Goal: Information Seeking & Learning: Learn about a topic

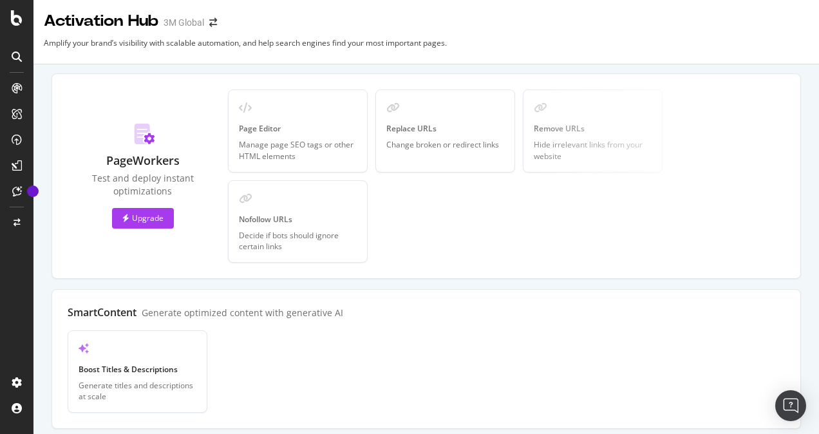
click at [19, 166] on icon at bounding box center [17, 165] width 10 height 10
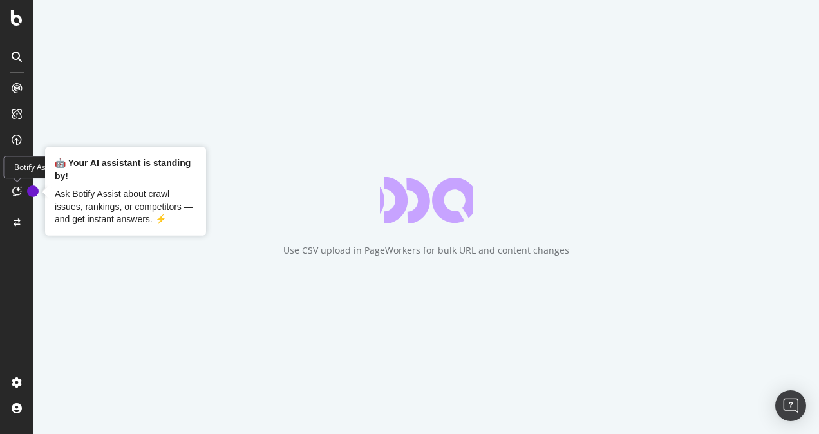
click at [17, 190] on icon at bounding box center [17, 191] width 10 height 10
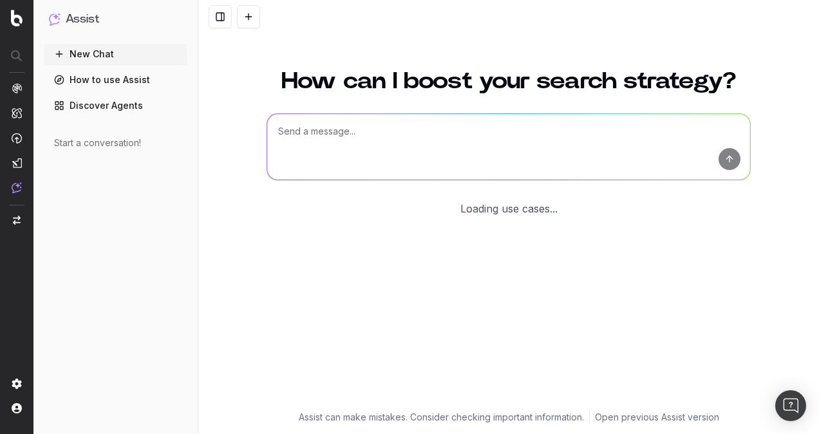
scroll to position [54, 0]
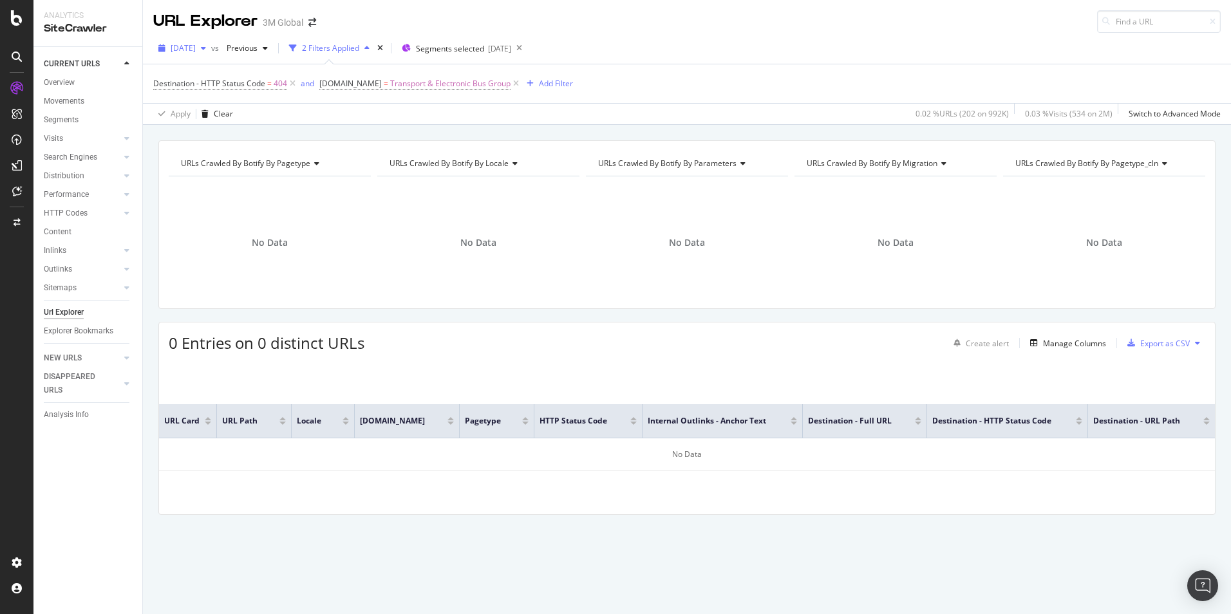
click at [196, 48] on span "2025 Sep. 7th" at bounding box center [183, 47] width 25 height 11
click at [691, 55] on div "2025 Sep. 7th vs Previous 2 Filters Applied Segments selected 2025-08-12" at bounding box center [687, 51] width 1088 height 26
click at [59, 81] on div "Overview" at bounding box center [59, 83] width 31 height 14
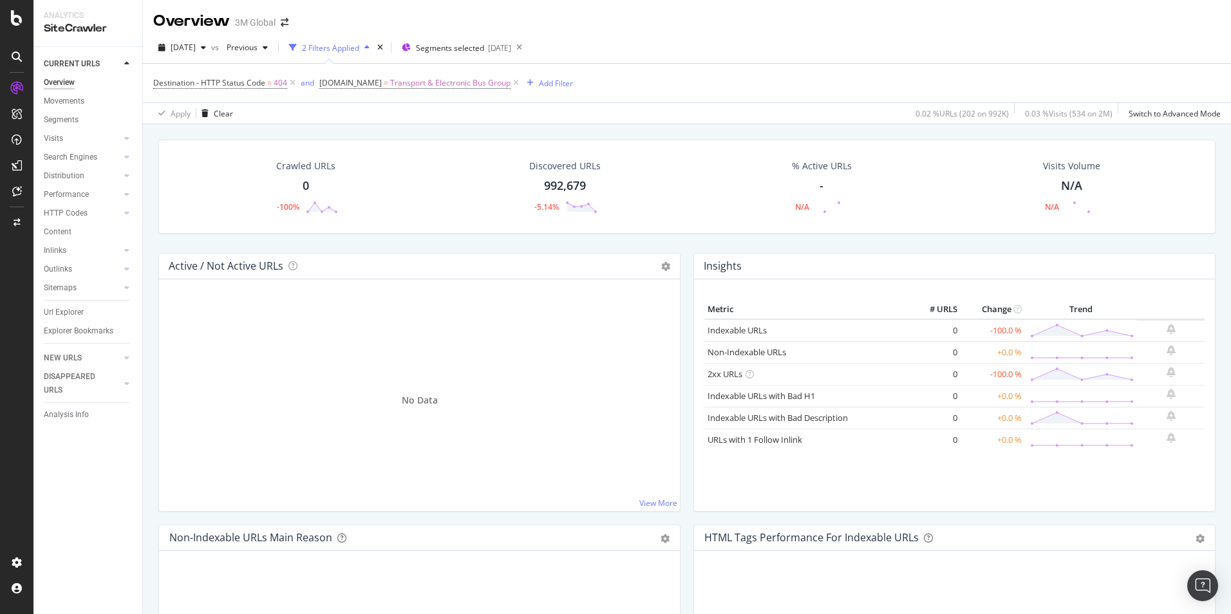
click at [375, 47] on div "button" at bounding box center [366, 48] width 15 height 8
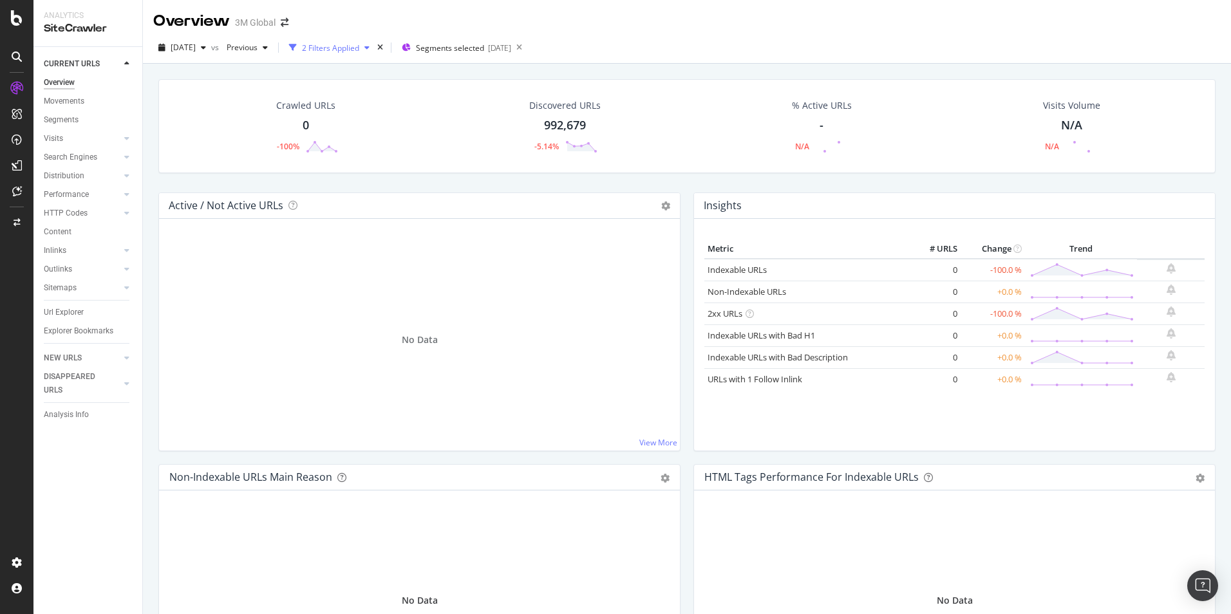
click at [375, 47] on div "button" at bounding box center [366, 48] width 15 height 8
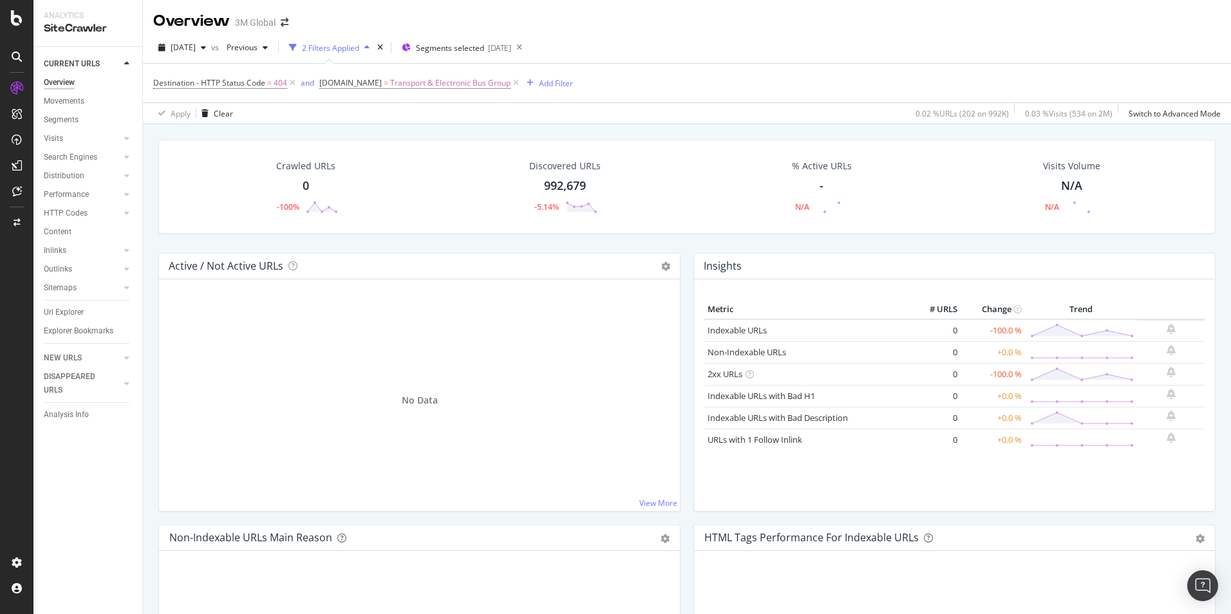
click at [375, 47] on div "button" at bounding box center [366, 48] width 15 height 8
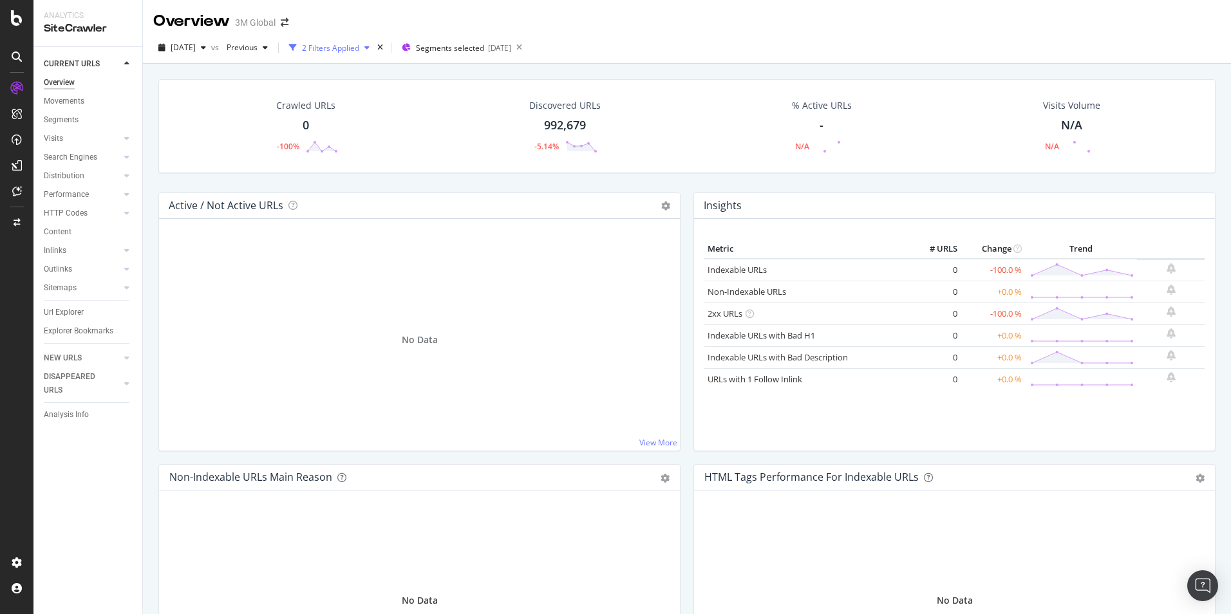
click at [375, 47] on div "button" at bounding box center [366, 48] width 15 height 8
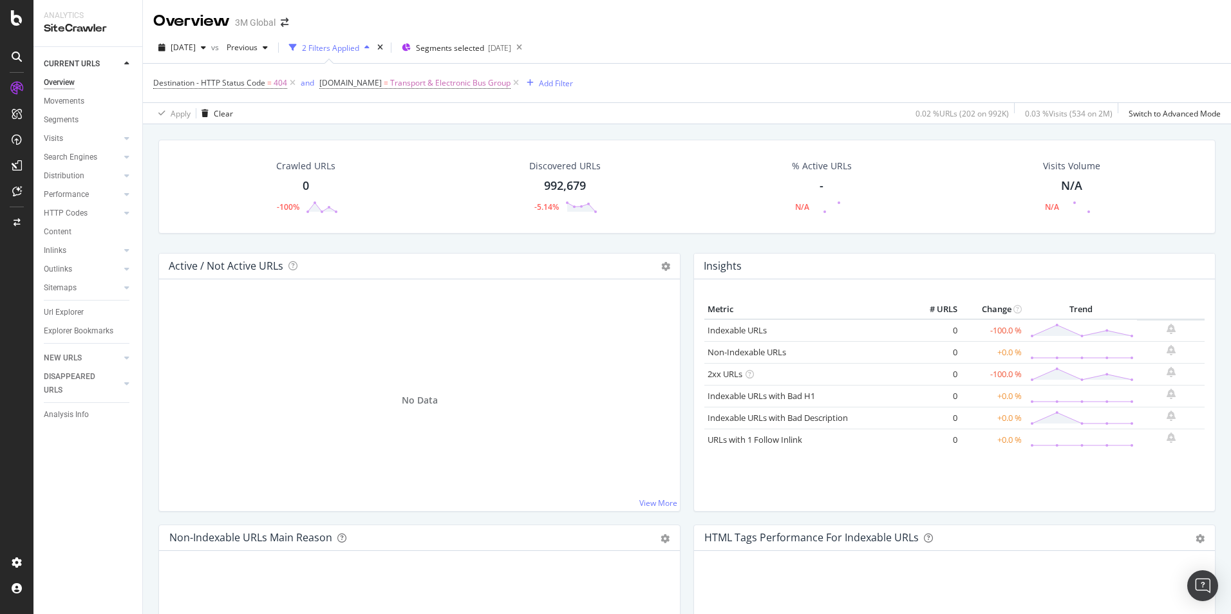
click at [375, 47] on div "button" at bounding box center [366, 48] width 15 height 8
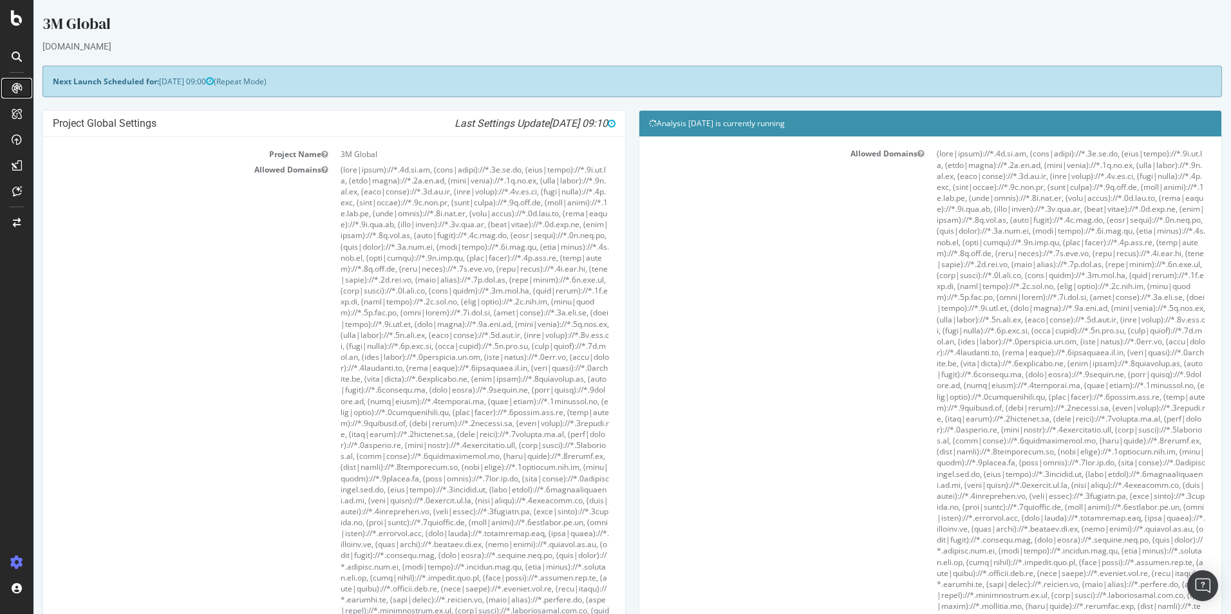
click at [19, 88] on icon at bounding box center [17, 88] width 10 height 10
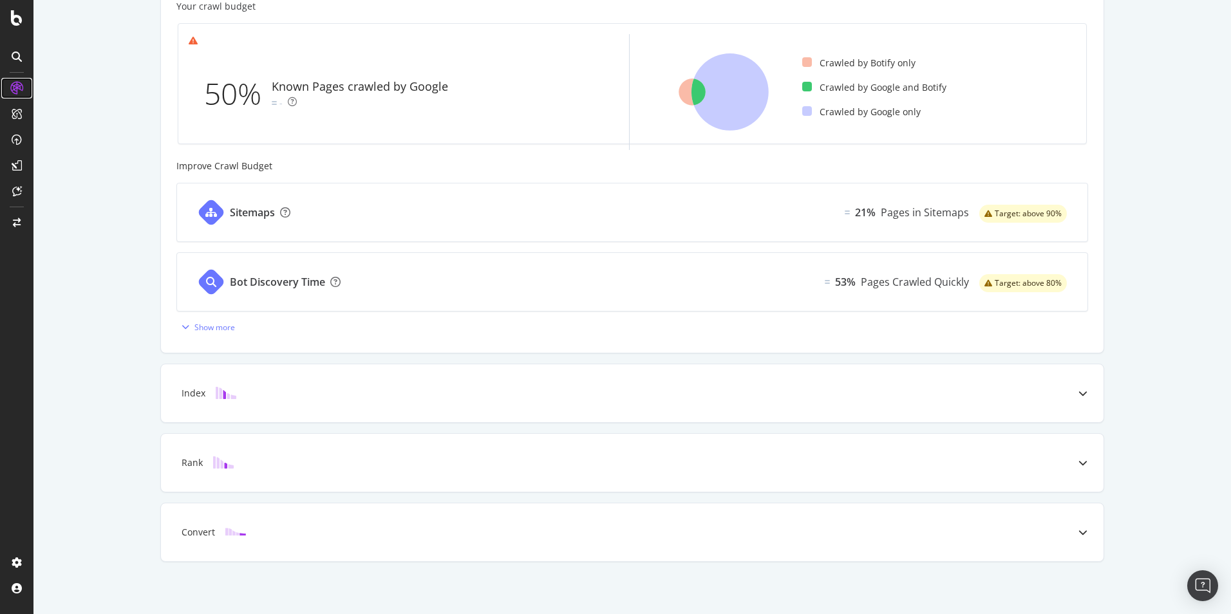
scroll to position [388, 0]
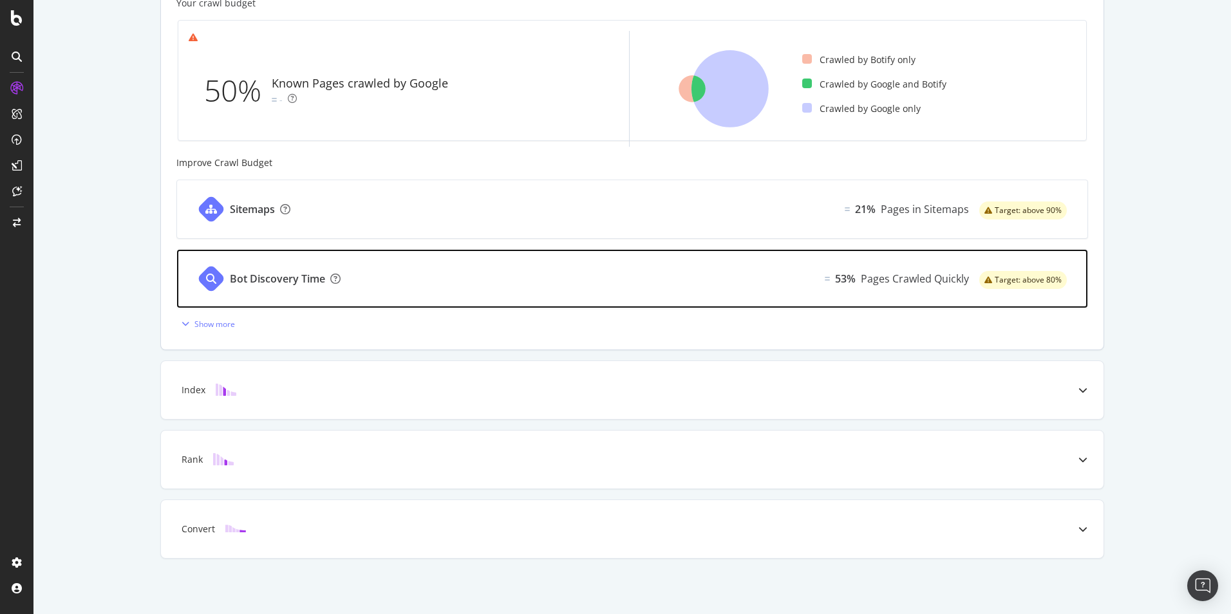
click at [269, 278] on div "Bot Discovery Time" at bounding box center [277, 279] width 95 height 15
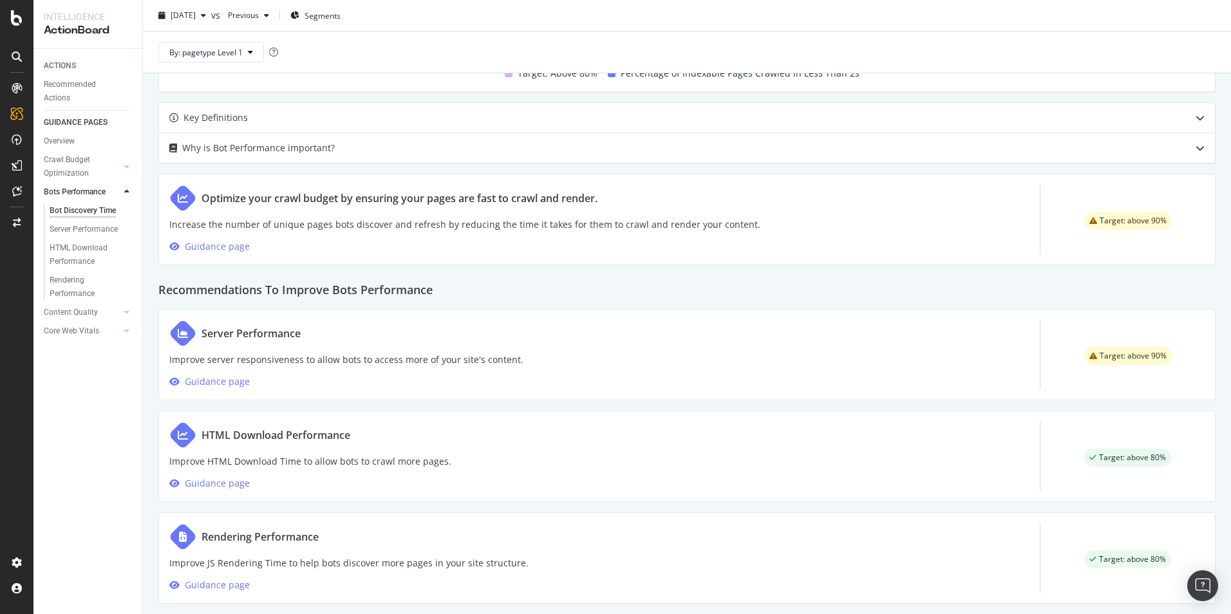
scroll to position [559, 0]
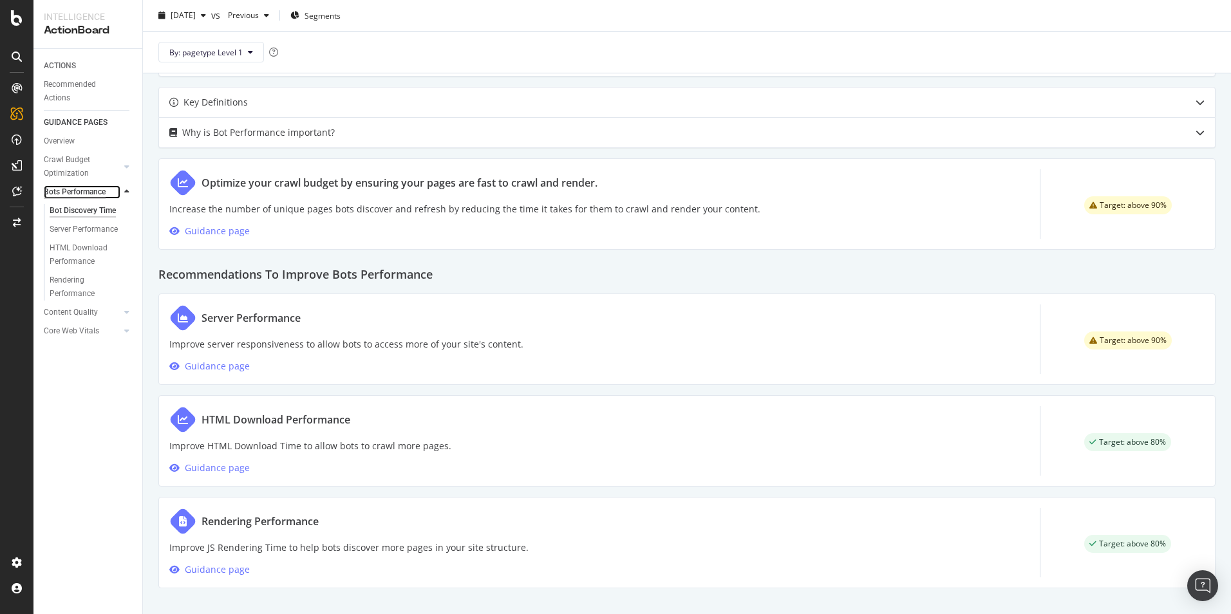
click at [77, 193] on div "Bots Performance" at bounding box center [75, 192] width 62 height 14
click at [124, 191] on div at bounding box center [126, 191] width 13 height 13
click at [126, 164] on icon at bounding box center [126, 167] width 5 height 8
click at [129, 193] on div at bounding box center [126, 191] width 13 height 13
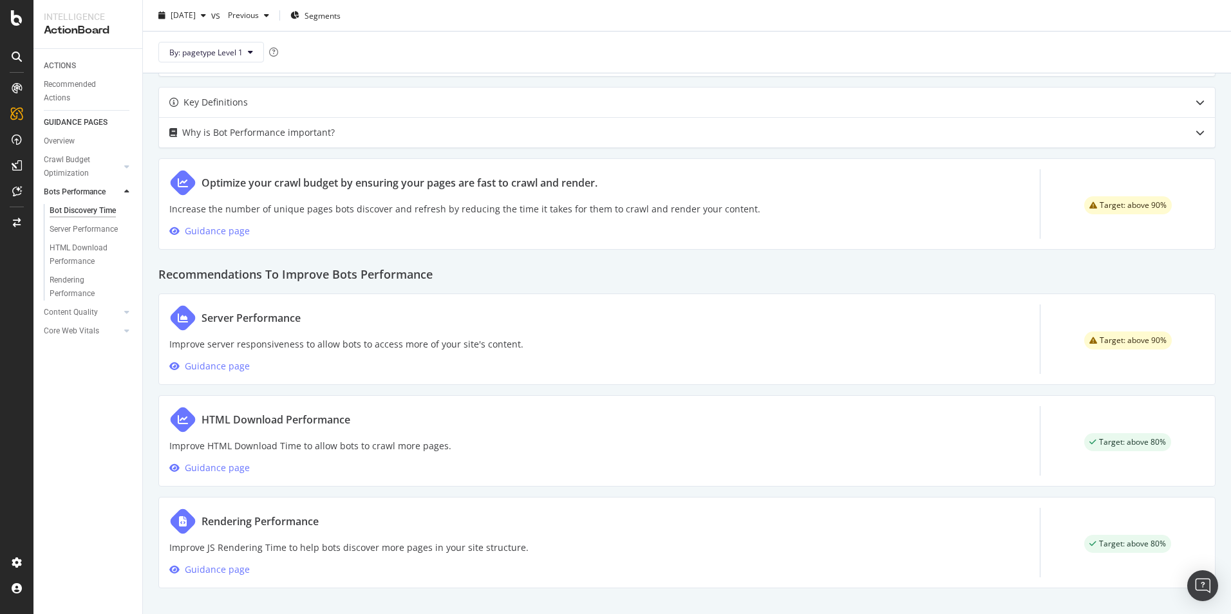
click at [129, 193] on div at bounding box center [126, 191] width 13 height 13
click at [118, 212] on div at bounding box center [113, 210] width 13 height 13
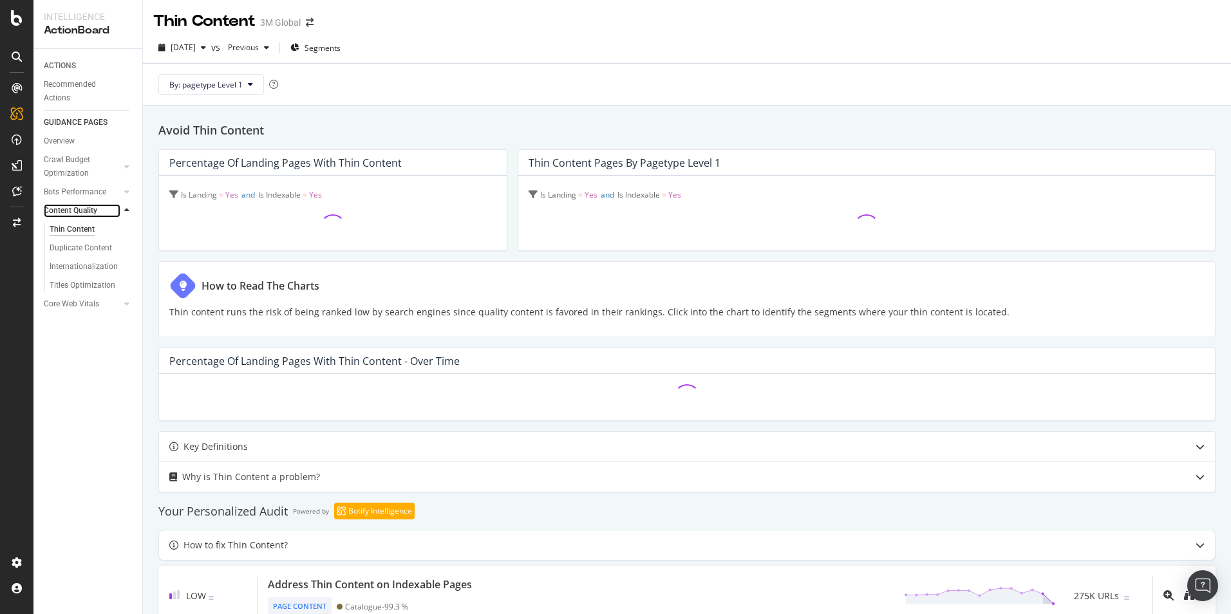
click at [118, 212] on div at bounding box center [113, 210] width 13 height 13
click at [126, 209] on icon at bounding box center [126, 211] width 5 height 8
click at [125, 229] on icon at bounding box center [126, 229] width 5 height 8
click at [86, 248] on div "User Experience" at bounding box center [77, 248] width 55 height 14
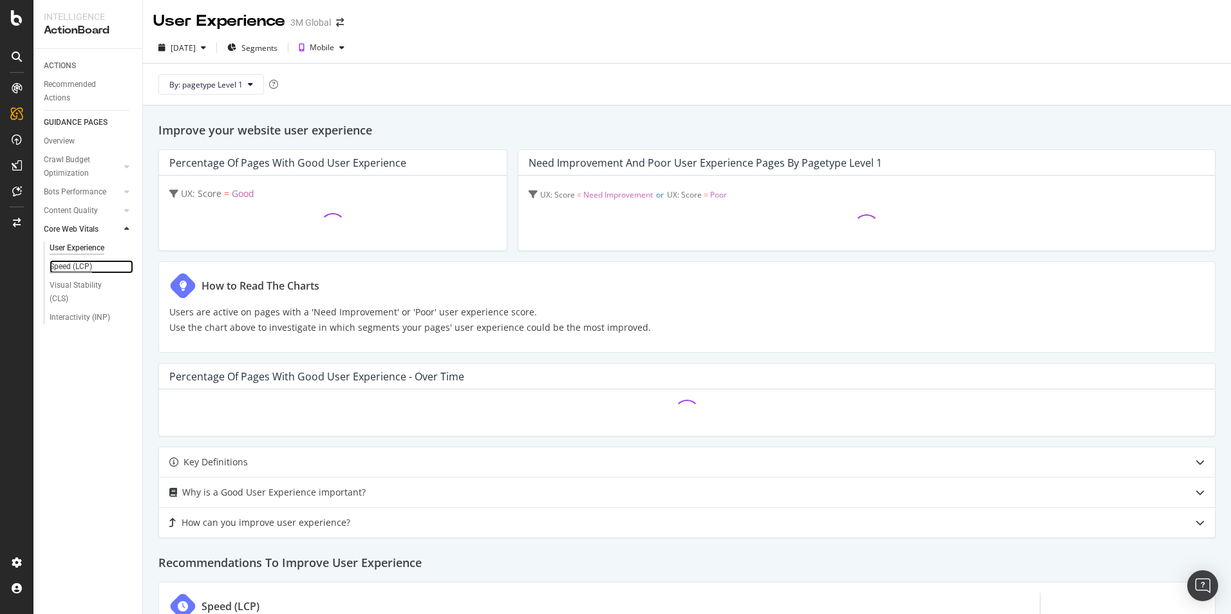
click at [86, 266] on div "Speed (LCP)" at bounding box center [71, 267] width 42 height 14
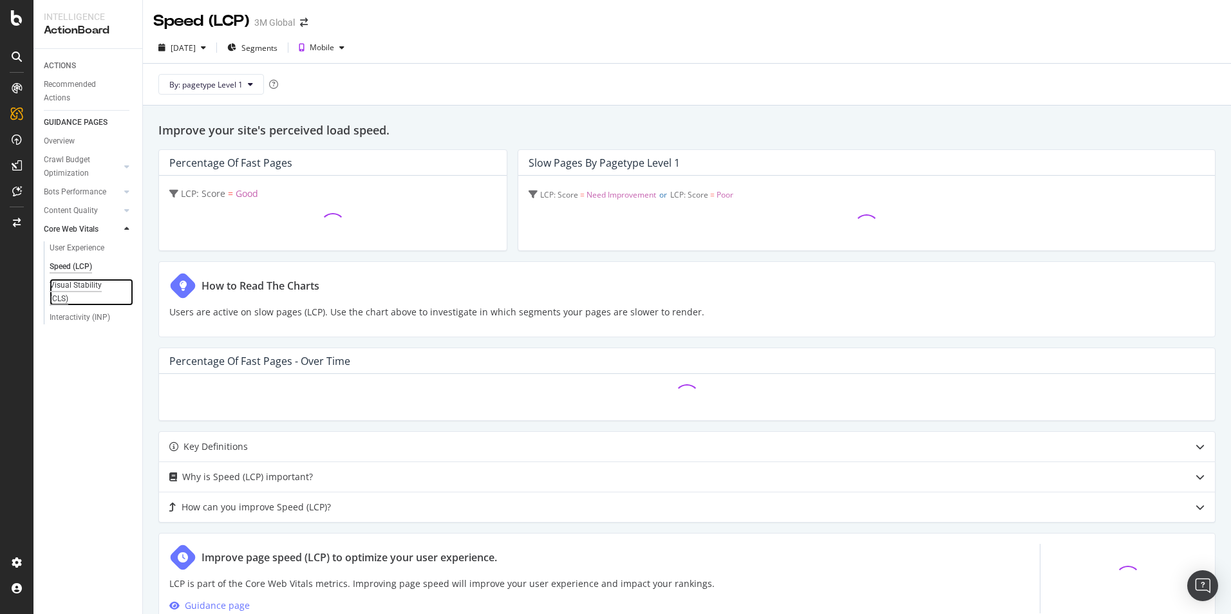
click at [70, 290] on div "Visual Stability (CLS)" at bounding box center [85, 292] width 71 height 27
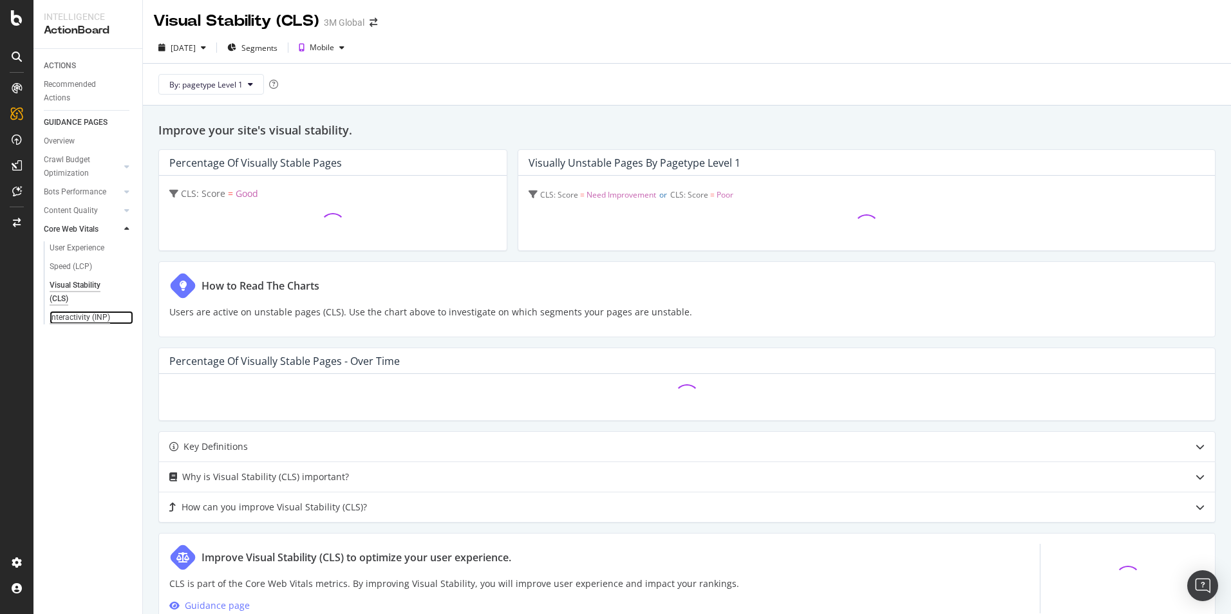
click at [69, 320] on div "Interactivity (INP)" at bounding box center [80, 318] width 61 height 14
click at [125, 228] on icon at bounding box center [126, 229] width 5 height 8
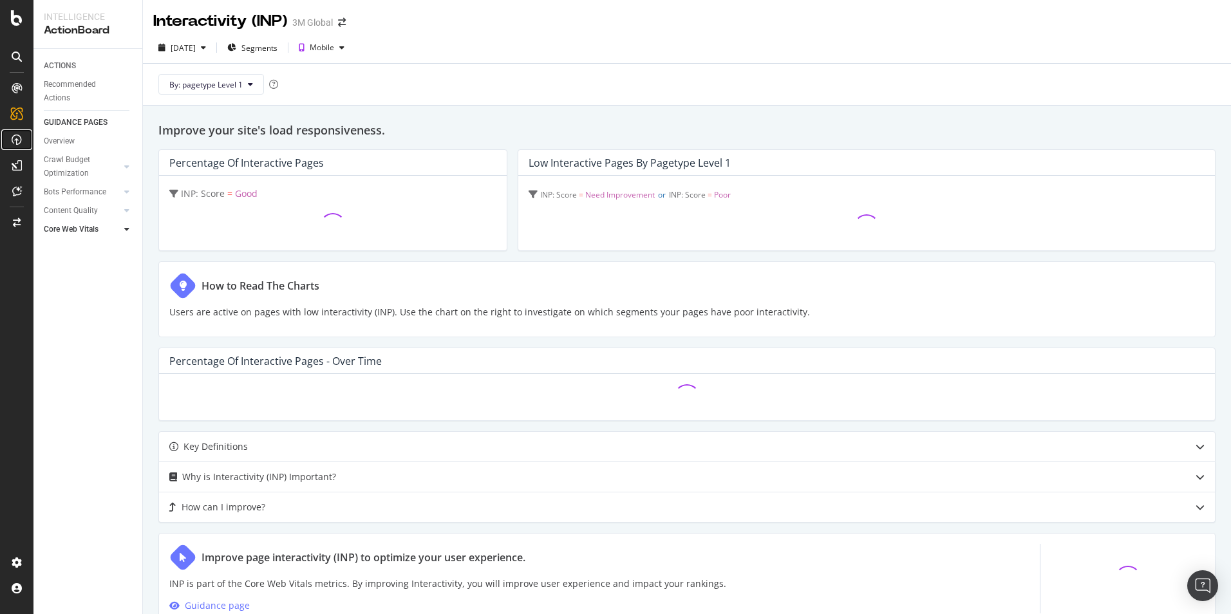
click at [22, 143] on div at bounding box center [16, 139] width 21 height 21
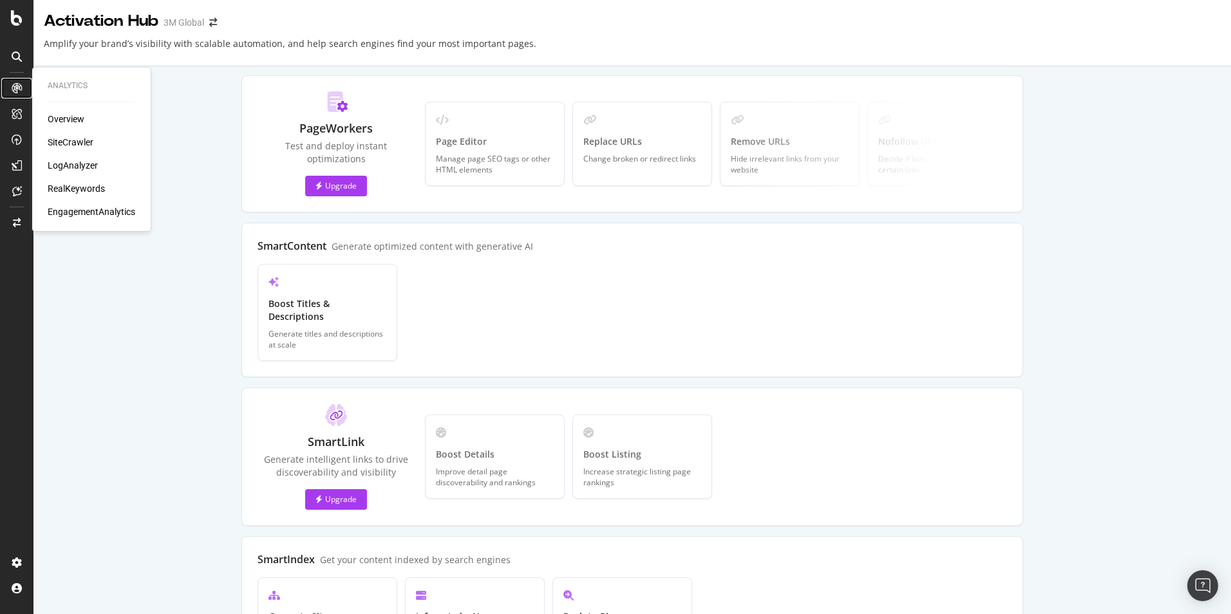
click at [14, 93] on div at bounding box center [16, 88] width 21 height 21
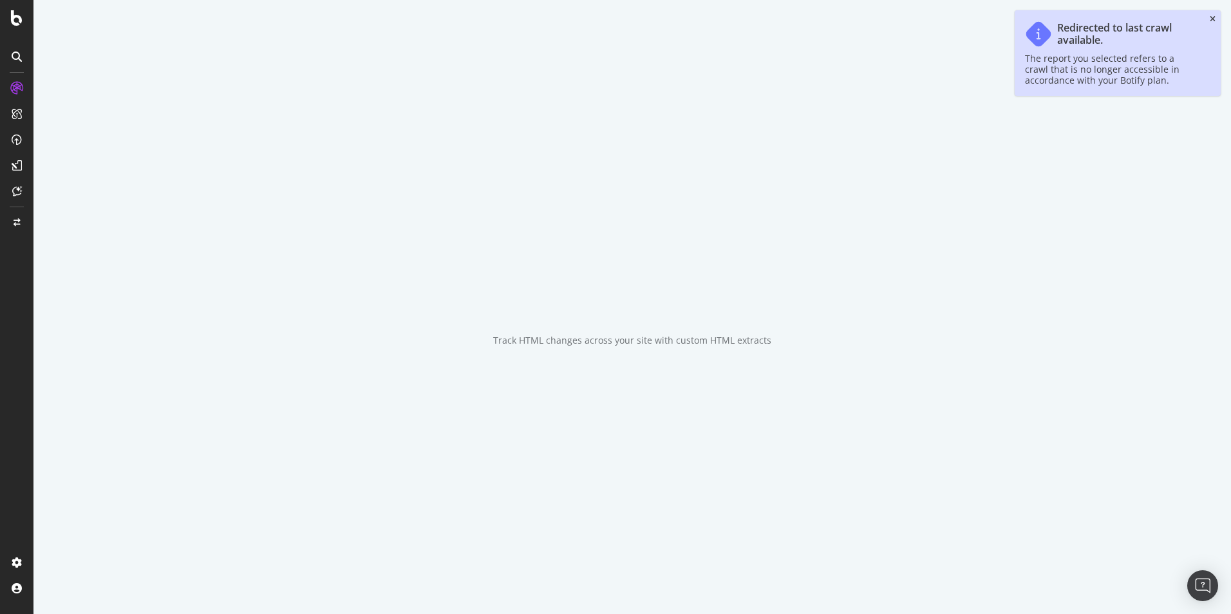
click at [1213, 19] on icon "close toast" at bounding box center [1212, 19] width 6 height 8
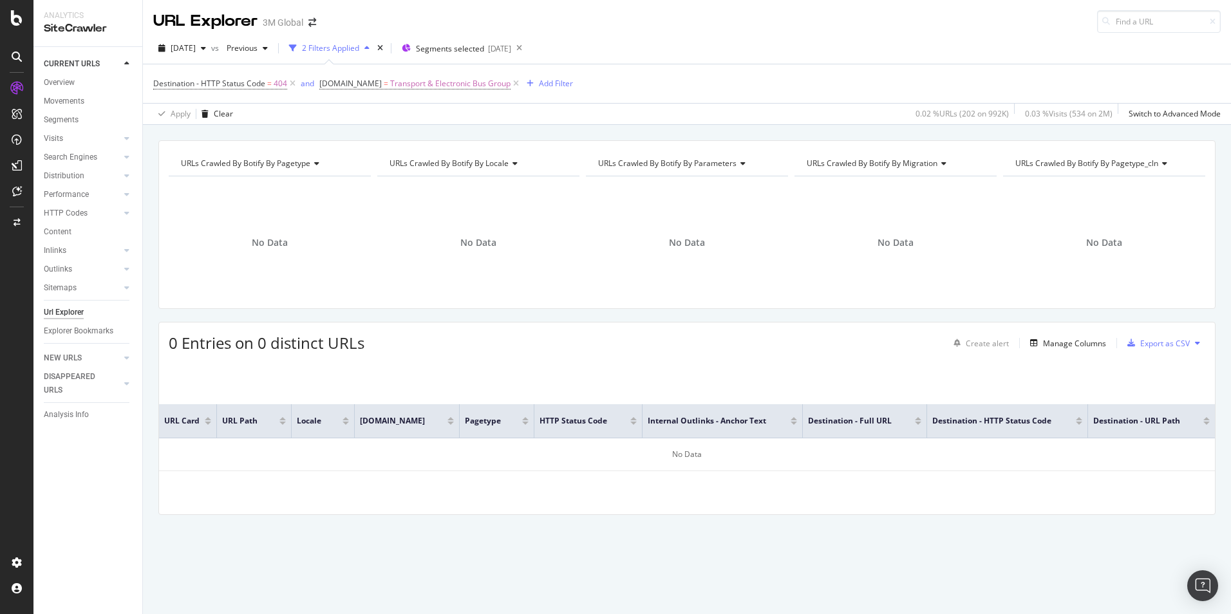
click at [14, 110] on icon at bounding box center [17, 114] width 10 height 10
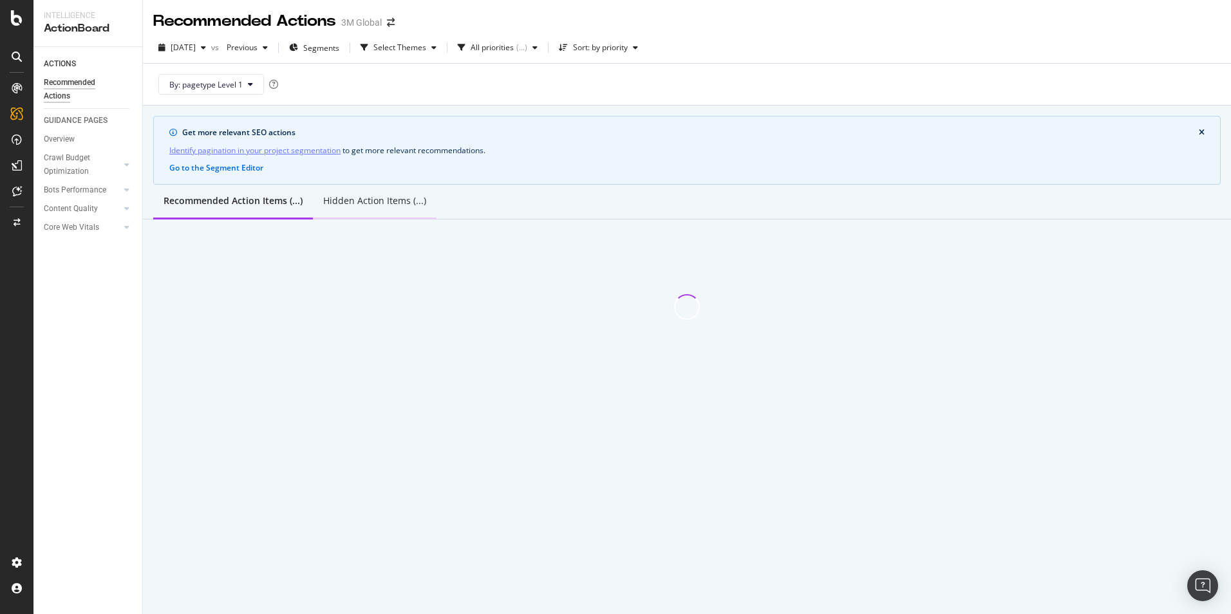
click at [349, 201] on div "Hidden Action Items (...)" at bounding box center [374, 200] width 103 height 13
click at [226, 207] on div "Recommended Action Items (...)" at bounding box center [231, 200] width 136 height 13
click at [22, 137] on div at bounding box center [16, 139] width 21 height 21
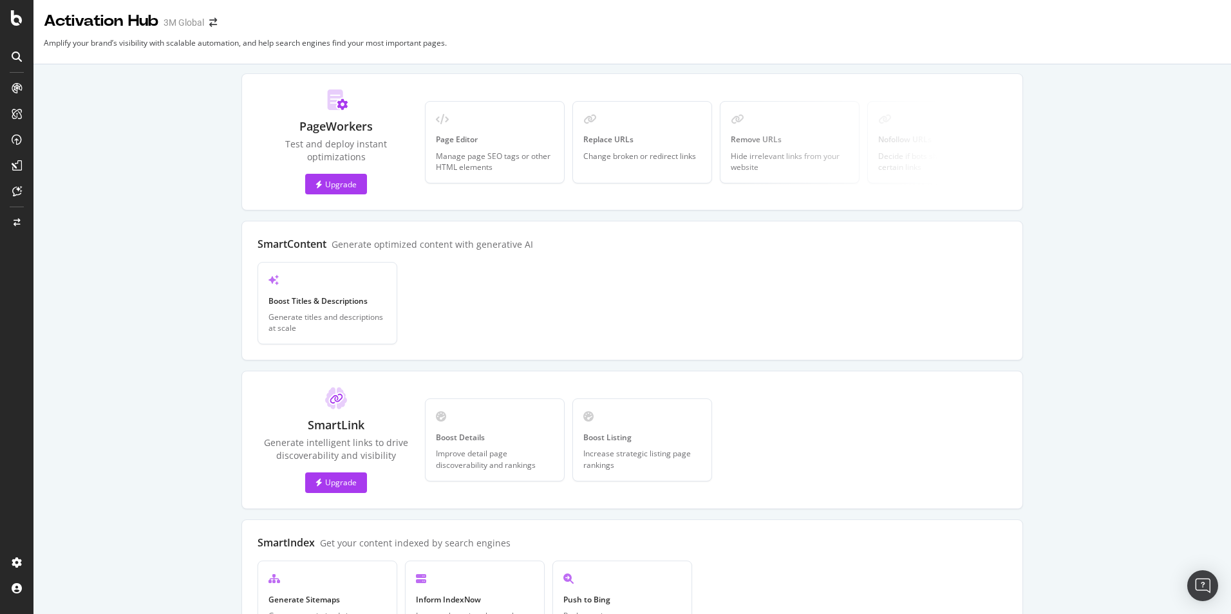
click at [19, 165] on icon at bounding box center [17, 165] width 10 height 10
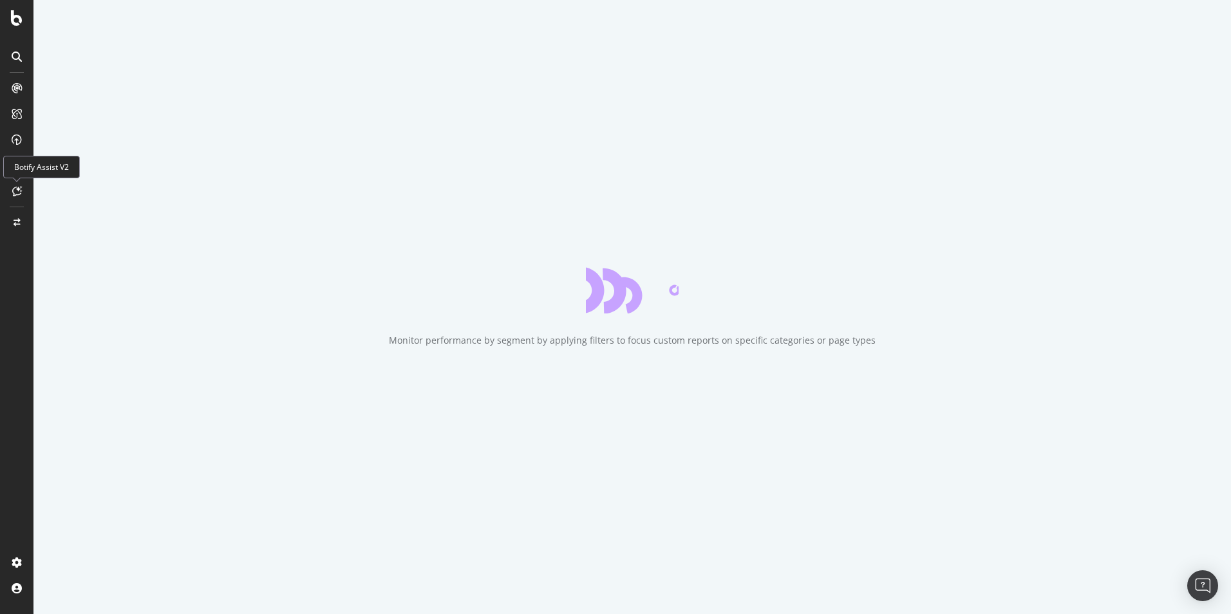
click at [17, 187] on icon at bounding box center [17, 191] width 10 height 10
click at [1213, 19] on div "Save time with Explorer bookmarks for frequently used reports" at bounding box center [631, 307] width 1197 height 614
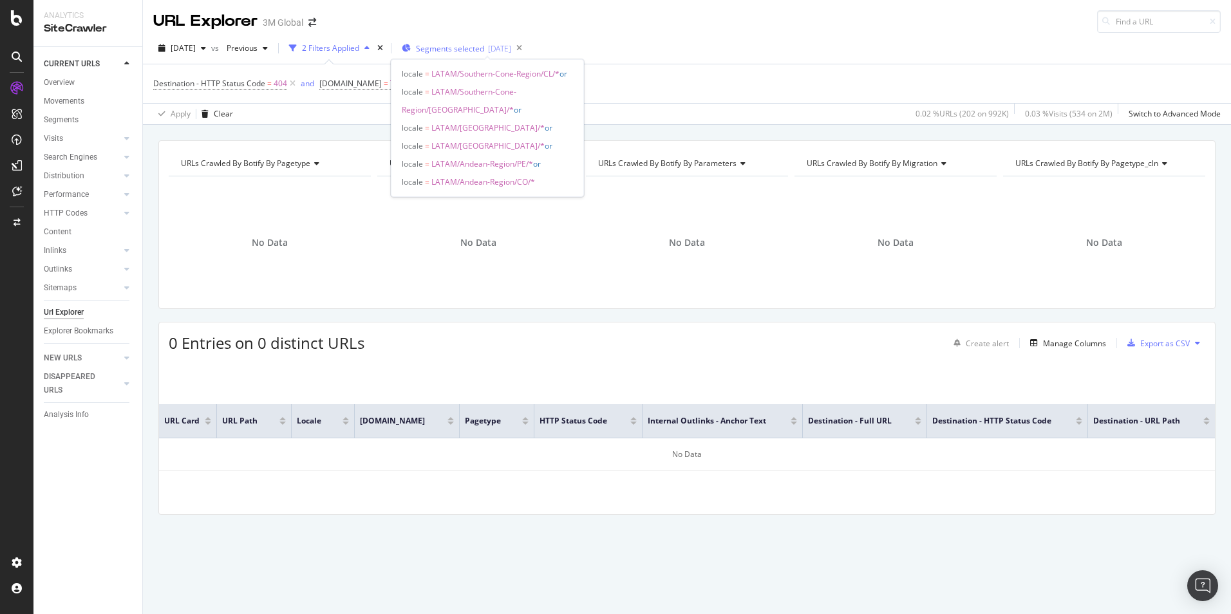
click at [511, 53] on div "[DATE]" at bounding box center [499, 48] width 23 height 11
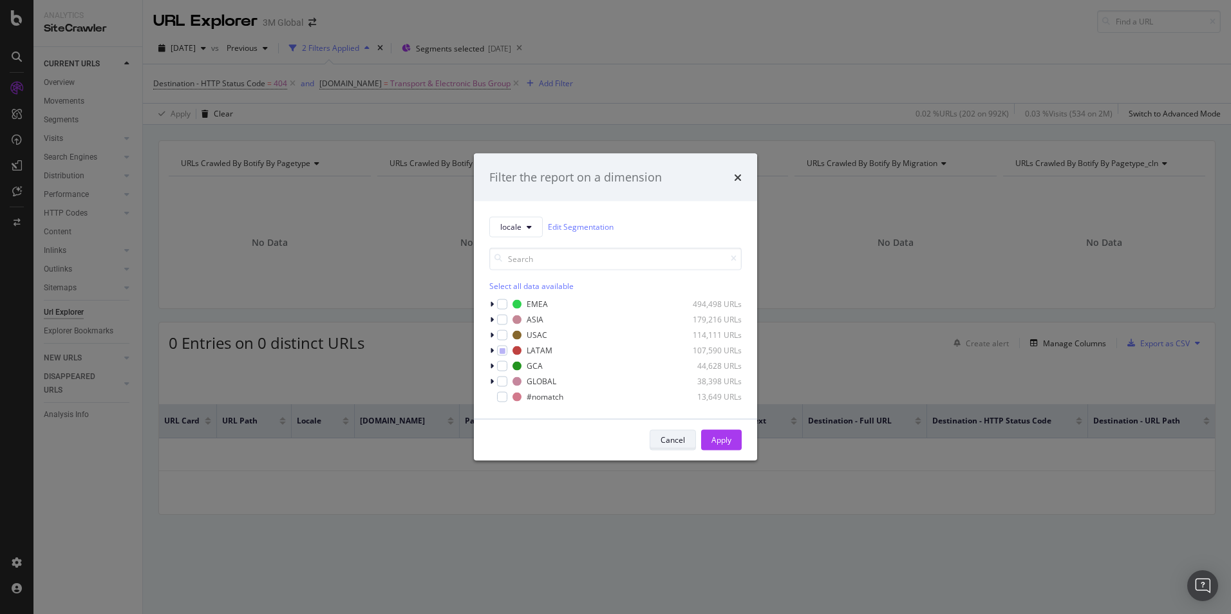
click at [668, 436] on div "Cancel" at bounding box center [672, 439] width 24 height 11
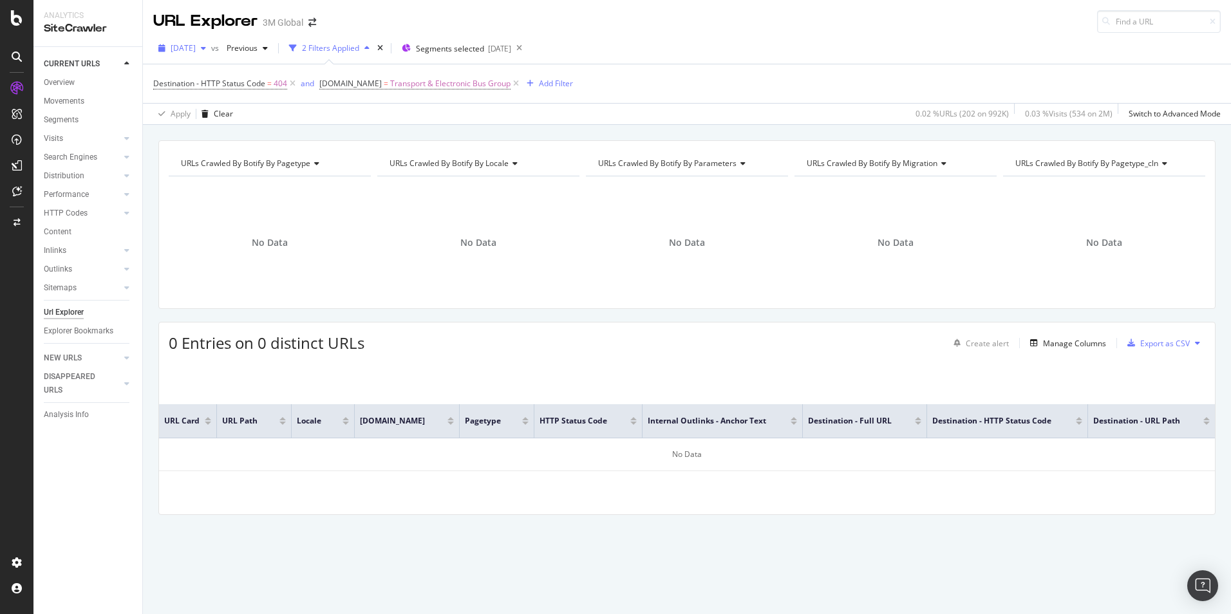
click at [196, 51] on span "[DATE]" at bounding box center [183, 47] width 25 height 11
click at [253, 88] on div "[DATE] 992K URLs" at bounding box center [238, 94] width 153 height 19
click at [268, 48] on icon "button" at bounding box center [265, 48] width 5 height 8
click at [550, 12] on div "URL Explorer 3M Global" at bounding box center [687, 16] width 1088 height 33
click at [344, 52] on div "2 Filters Applied" at bounding box center [330, 47] width 57 height 11
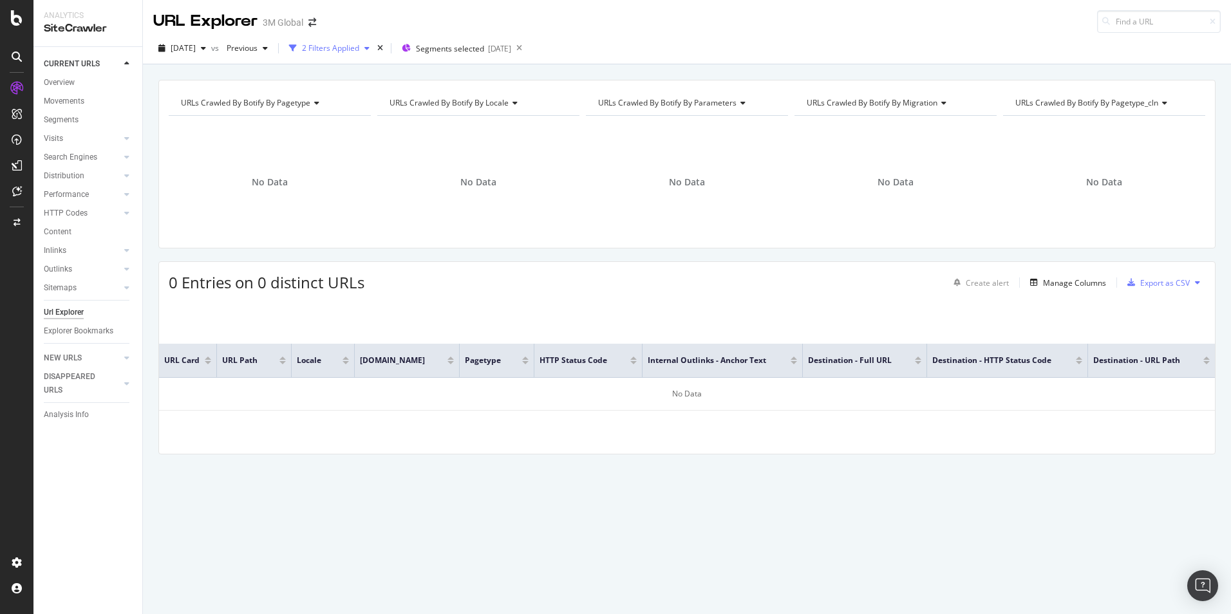
click at [344, 52] on div "2 Filters Applied" at bounding box center [330, 47] width 57 height 11
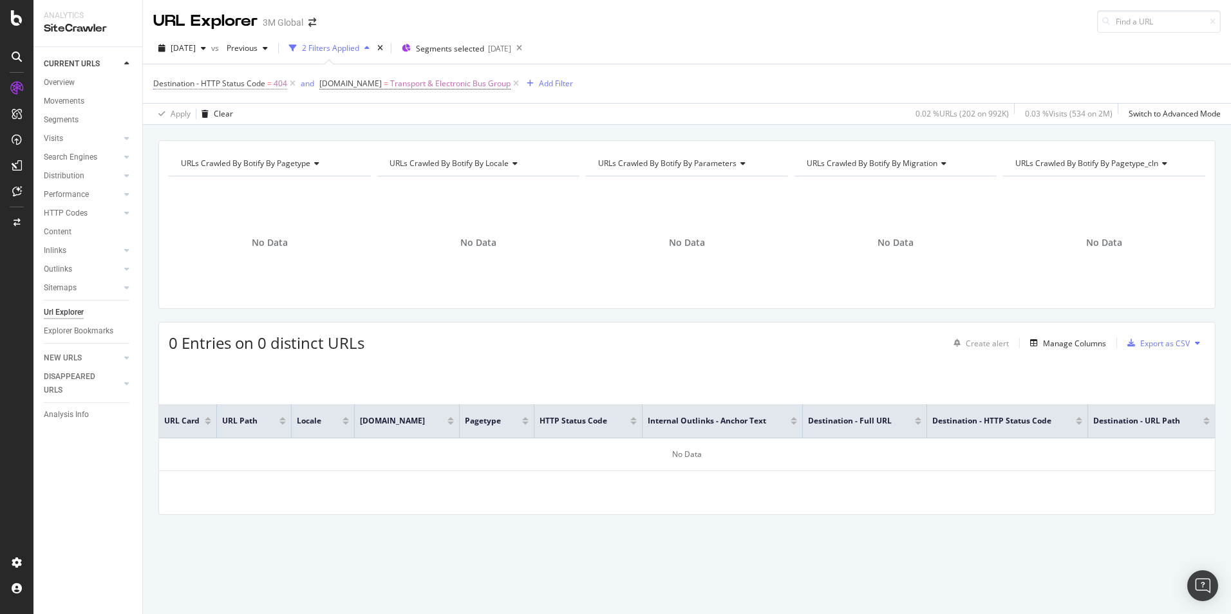
click at [257, 85] on span "Destination - HTTP Status Code" at bounding box center [209, 83] width 112 height 11
click at [477, 107] on div "Apply Clear 0.02 % URLs ( 202 on 992K ) 0.03 % Visits ( 534 on 2M ) Switch to A…" at bounding box center [687, 113] width 1088 height 21
click at [191, 83] on span "Destination - HTTP Status Code" at bounding box center [209, 83] width 112 height 11
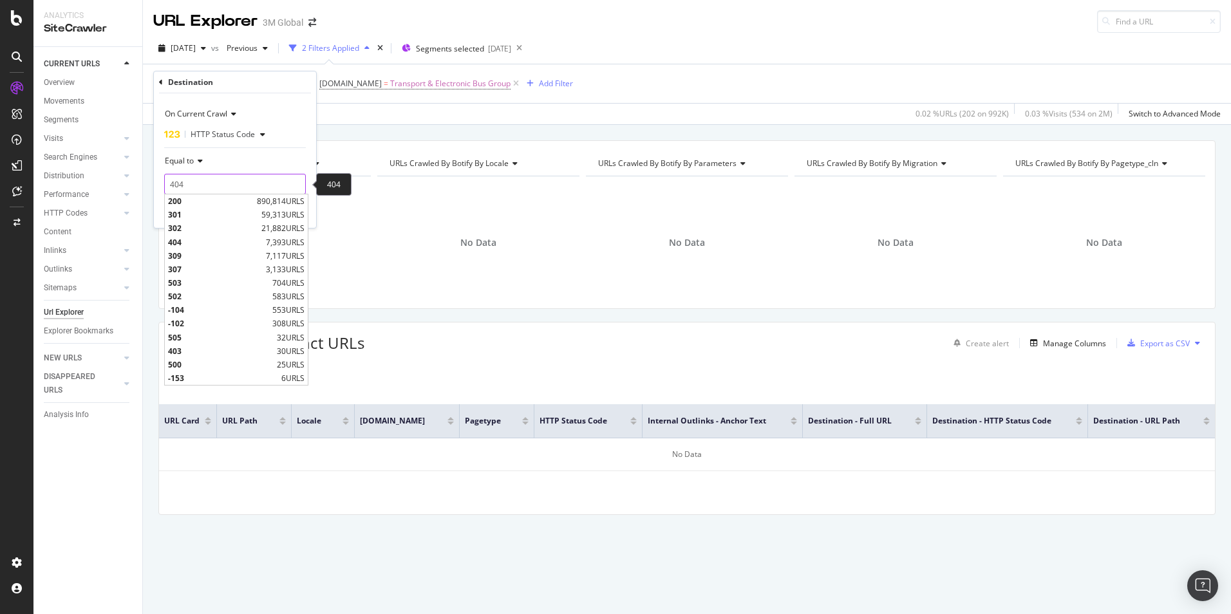
click at [202, 180] on input "404" at bounding box center [235, 184] width 142 height 21
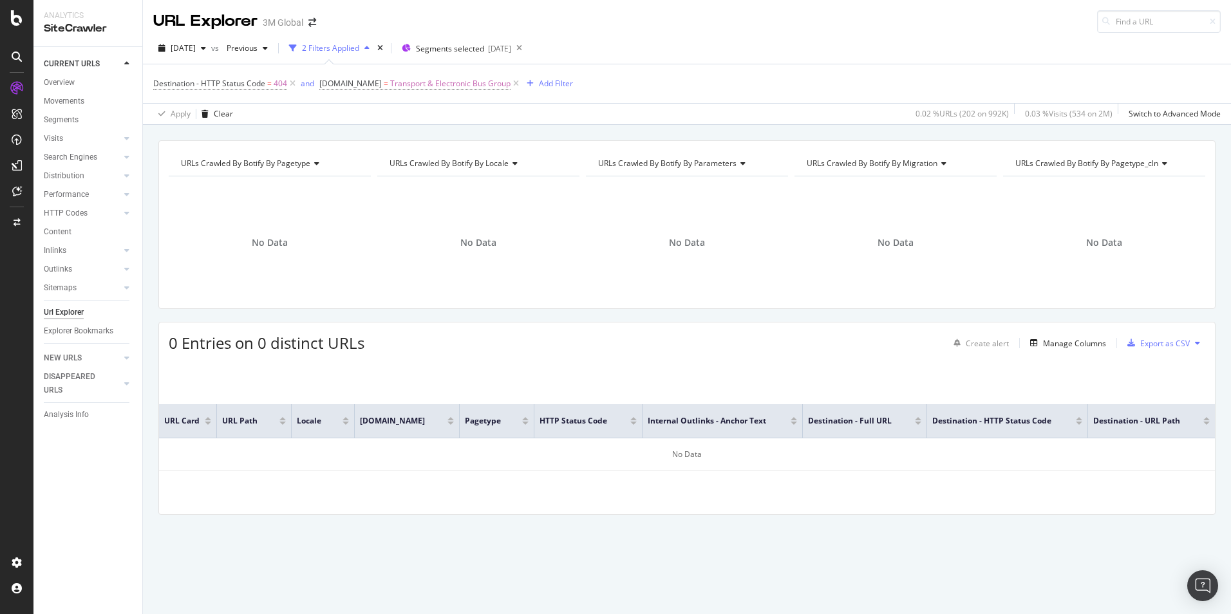
click at [400, 223] on div "No Data" at bounding box center [478, 243] width 202 height 112
